Goal: Browse casually

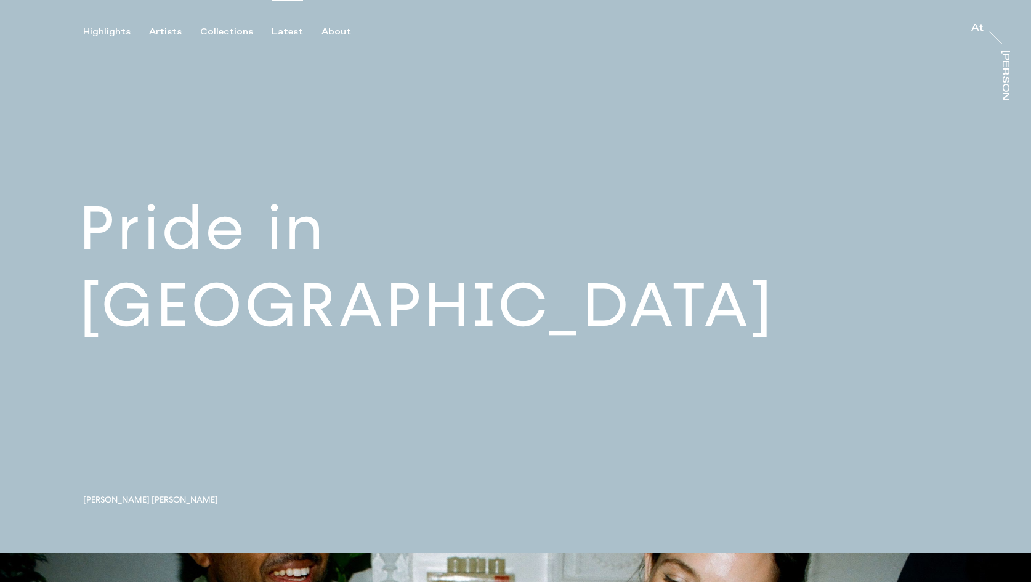
click at [282, 31] on div "Latest" at bounding box center [287, 31] width 31 height 11
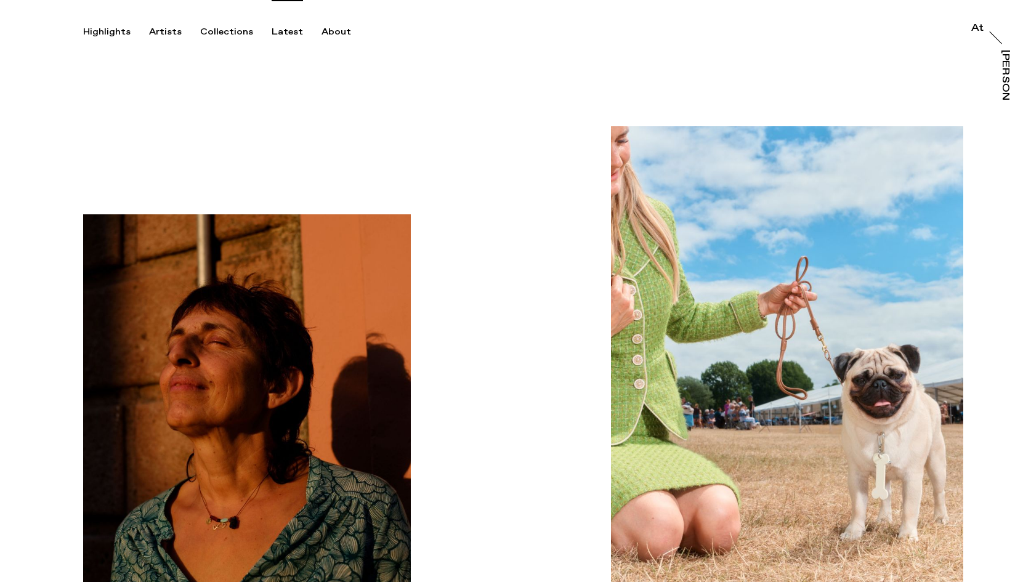
click at [273, 32] on div "Latest" at bounding box center [287, 31] width 31 height 11
click at [170, 34] on div "Artists" at bounding box center [165, 31] width 33 height 11
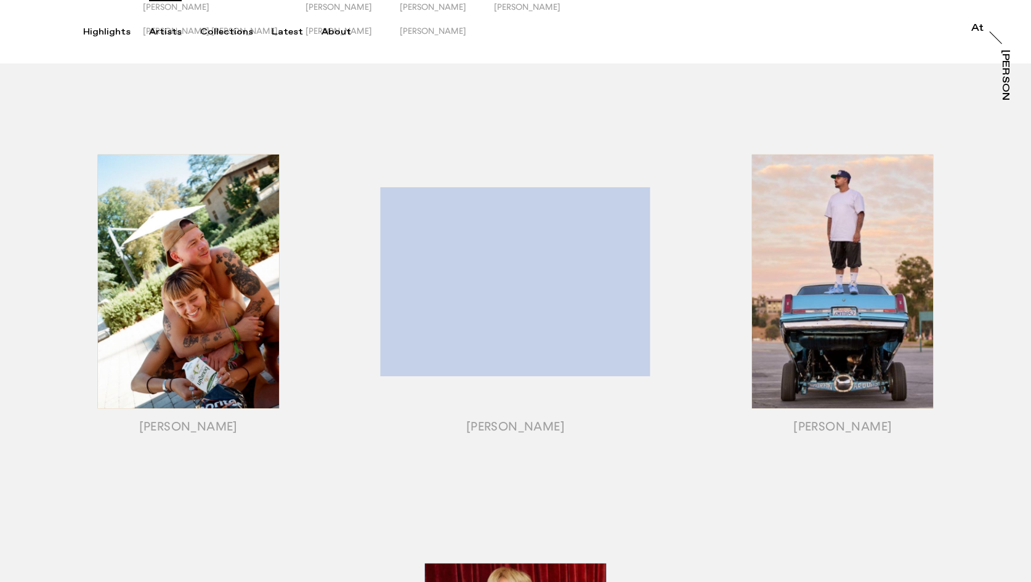
scroll to position [148, 0]
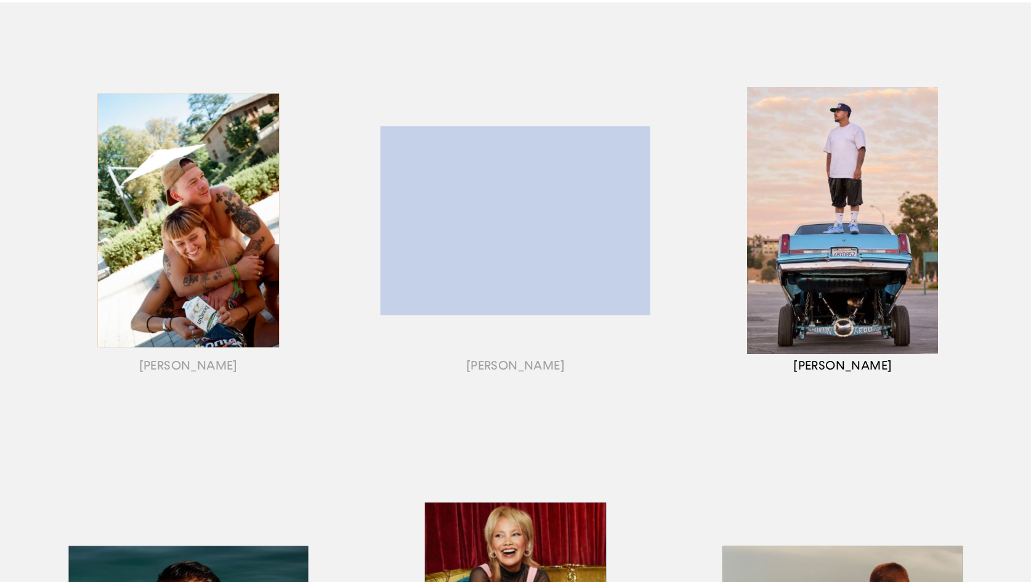
click at [973, 197] on div "button" at bounding box center [842, 236] width 327 height 384
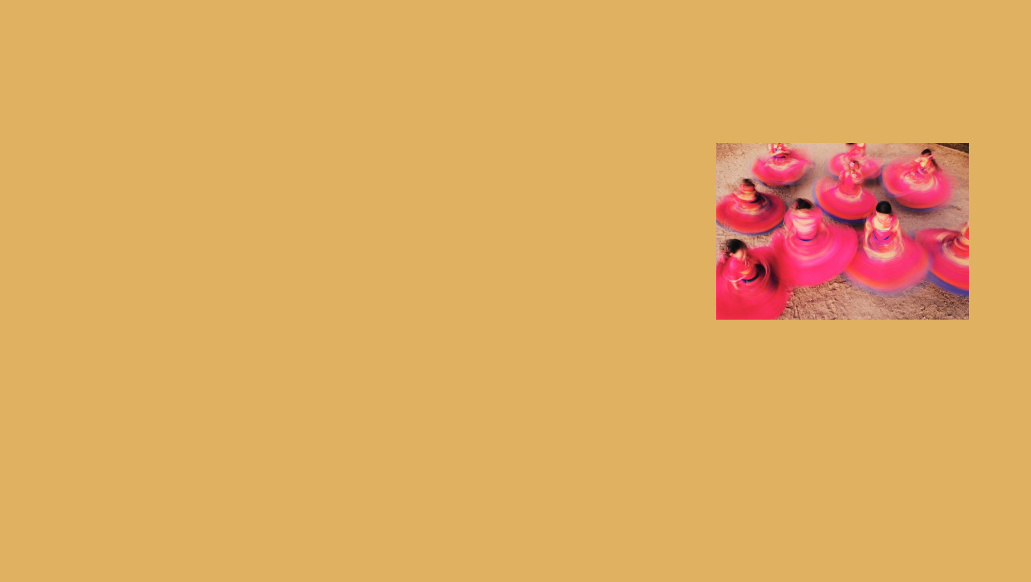
click at [902, 211] on div "button" at bounding box center [842, 236] width 327 height 384
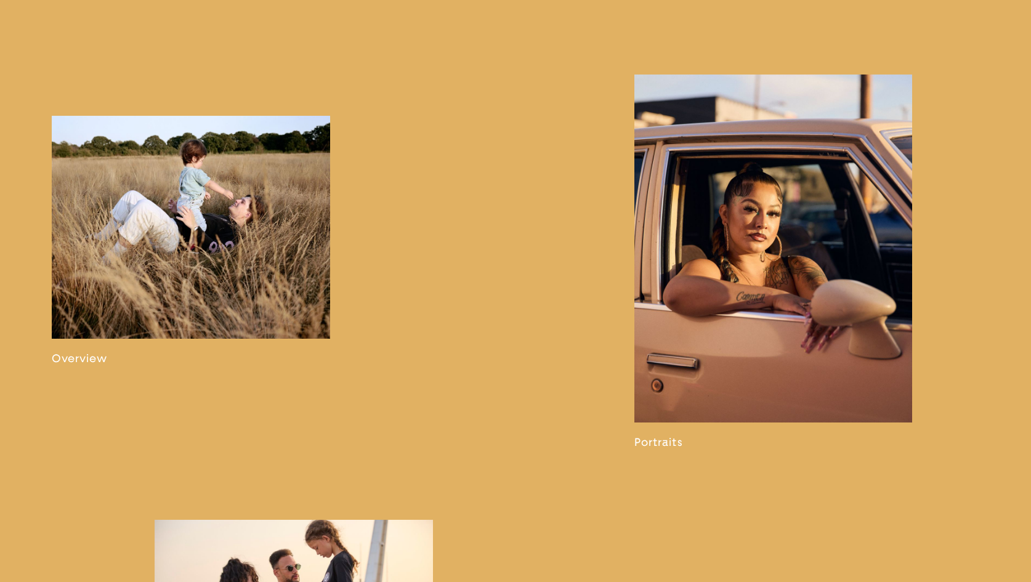
scroll to position [804, 0]
click at [296, 272] on link at bounding box center [191, 239] width 278 height 249
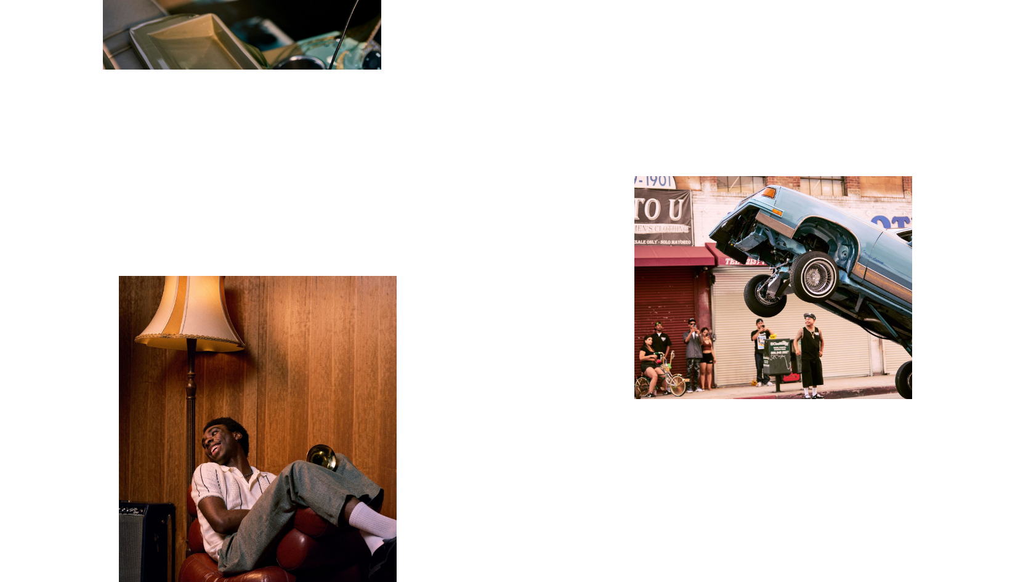
scroll to position [8469, 0]
